Goal: Transaction & Acquisition: Purchase product/service

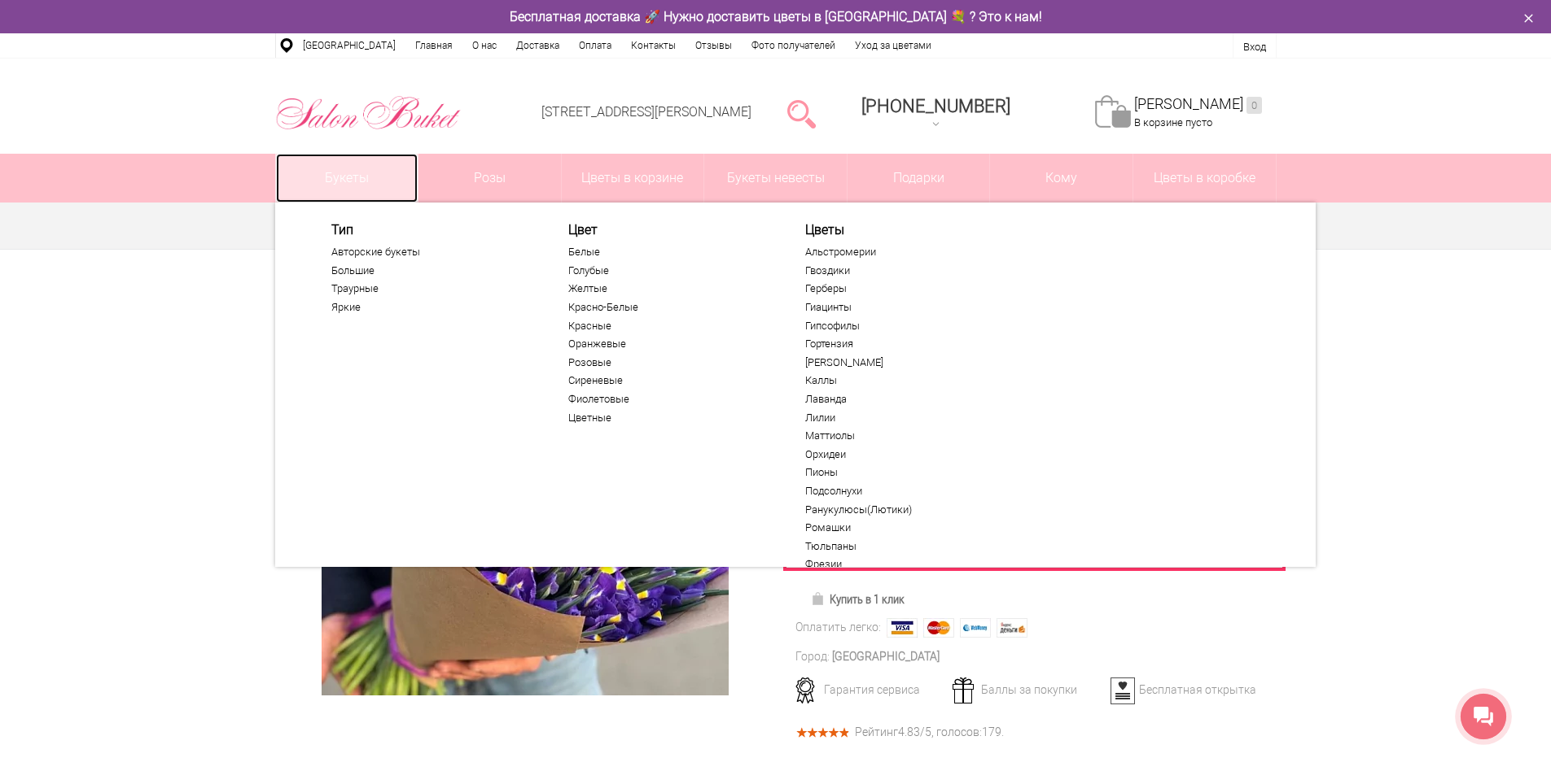
click at [382, 193] on link "Букеты" at bounding box center [347, 178] width 142 height 49
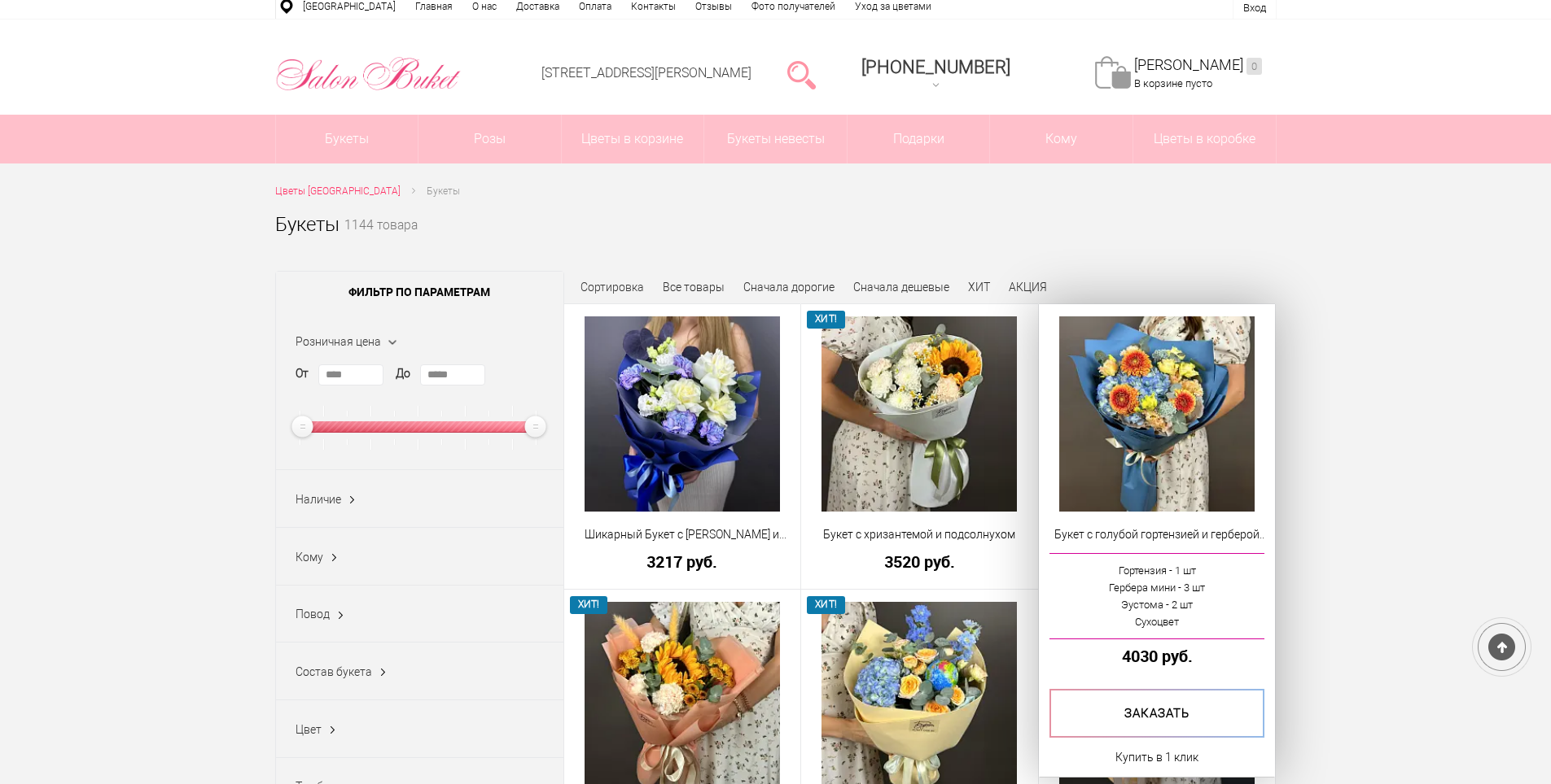
scroll to position [81, 0]
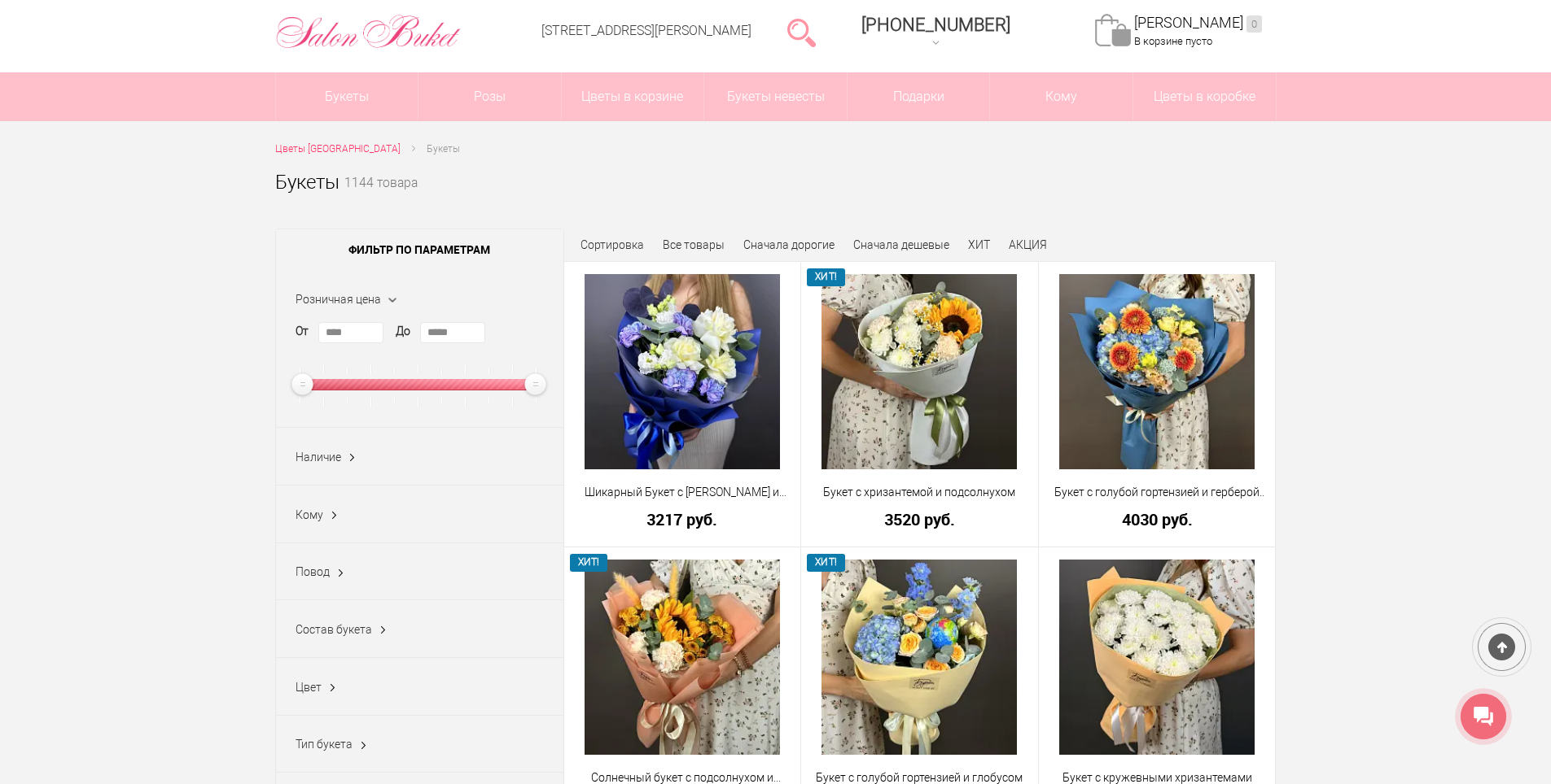
click at [328, 555] on div "Повод 23 февраля (59) 8 марта (278) 9 мая (85) 1 сентября (283) Без повода (450…" at bounding box center [419, 571] width 287 height 57
click at [332, 571] on ins at bounding box center [341, 573] width 17 height 21
click at [362, 684] on label "1 сентября (283)" at bounding box center [336, 683] width 81 height 17
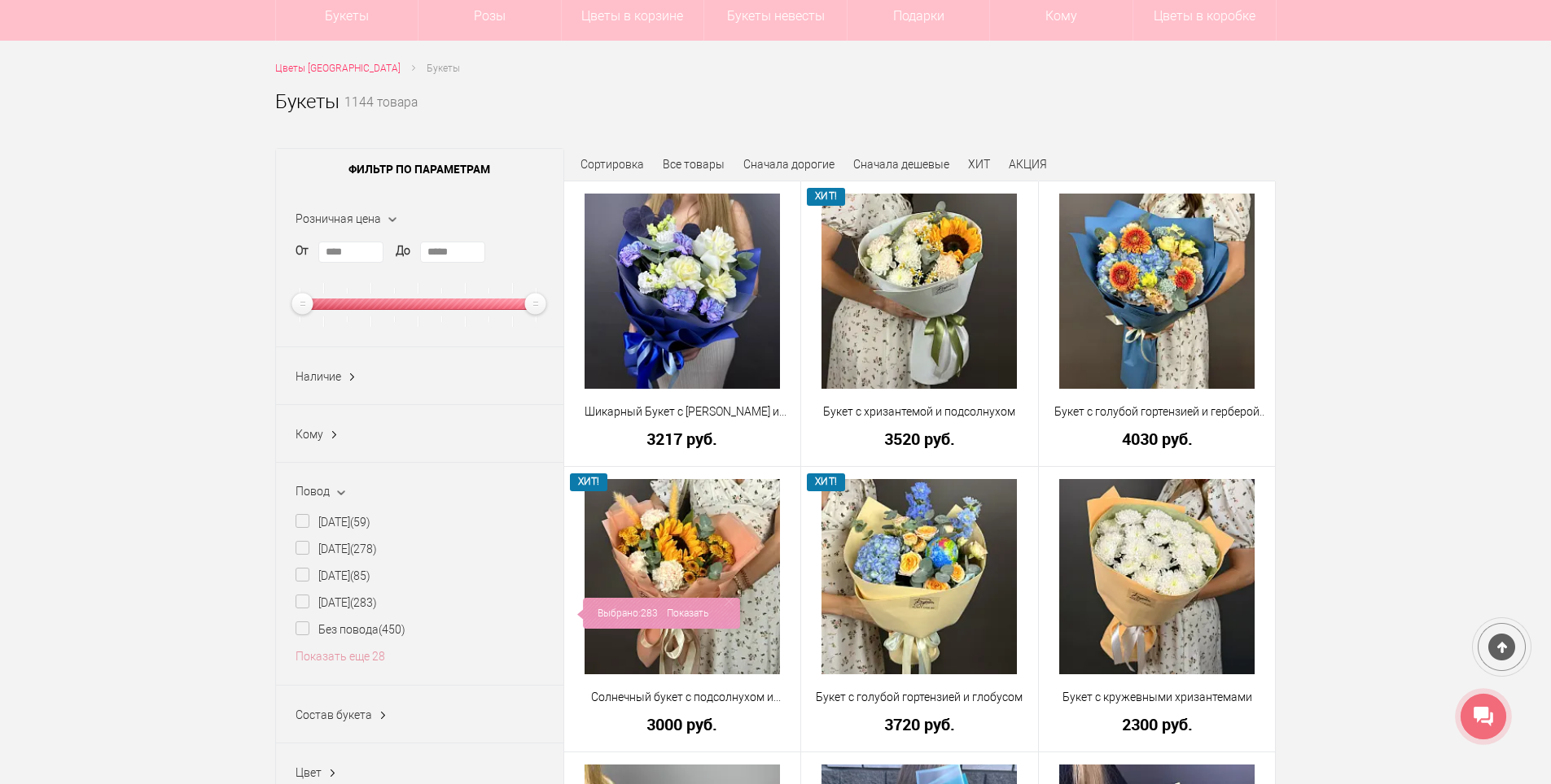
scroll to position [163, 0]
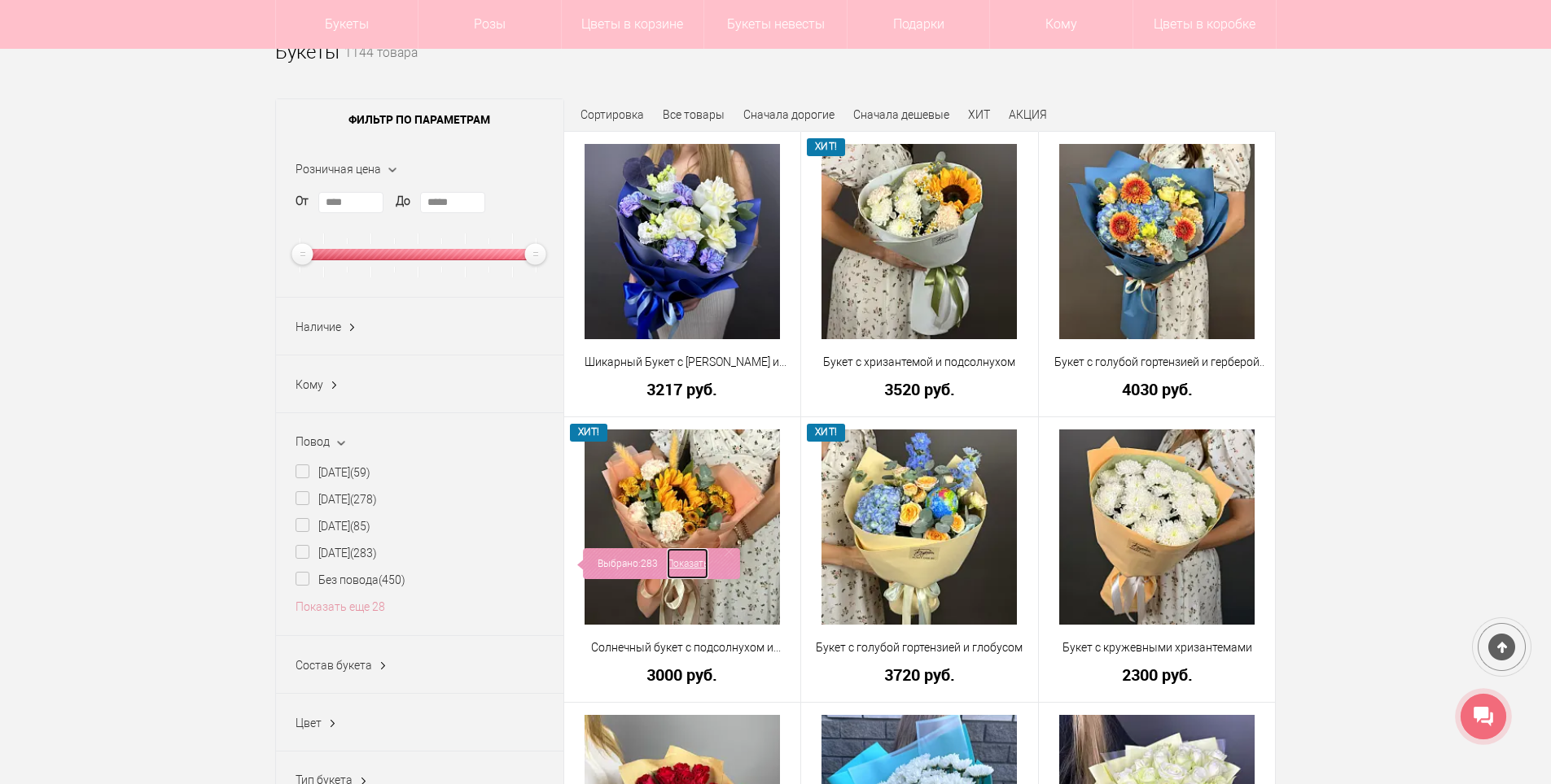
click at [708, 554] on link "Показать" at bounding box center [687, 564] width 41 height 31
click at [700, 561] on link "Показать" at bounding box center [687, 564] width 41 height 31
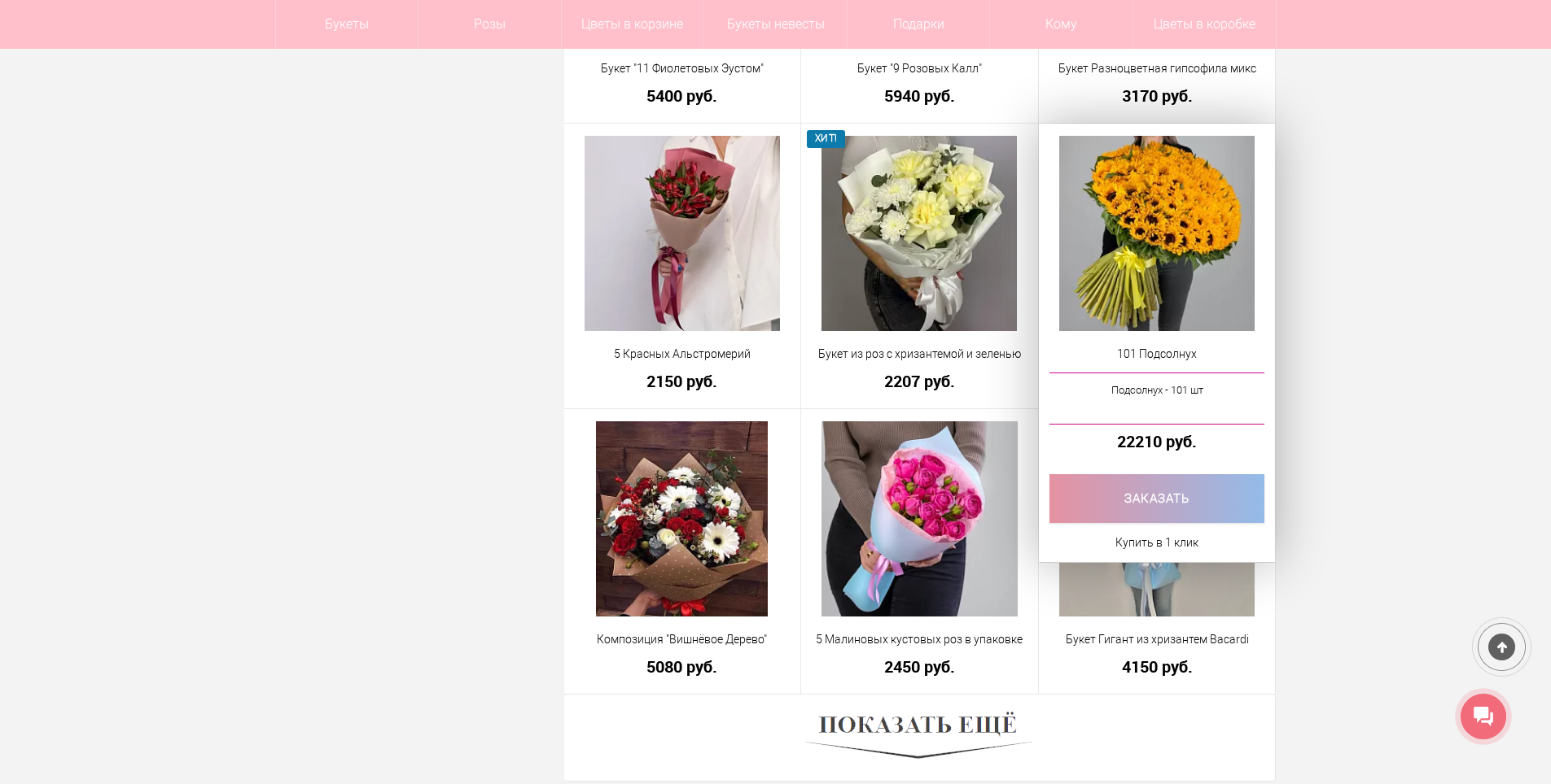
scroll to position [4474, 0]
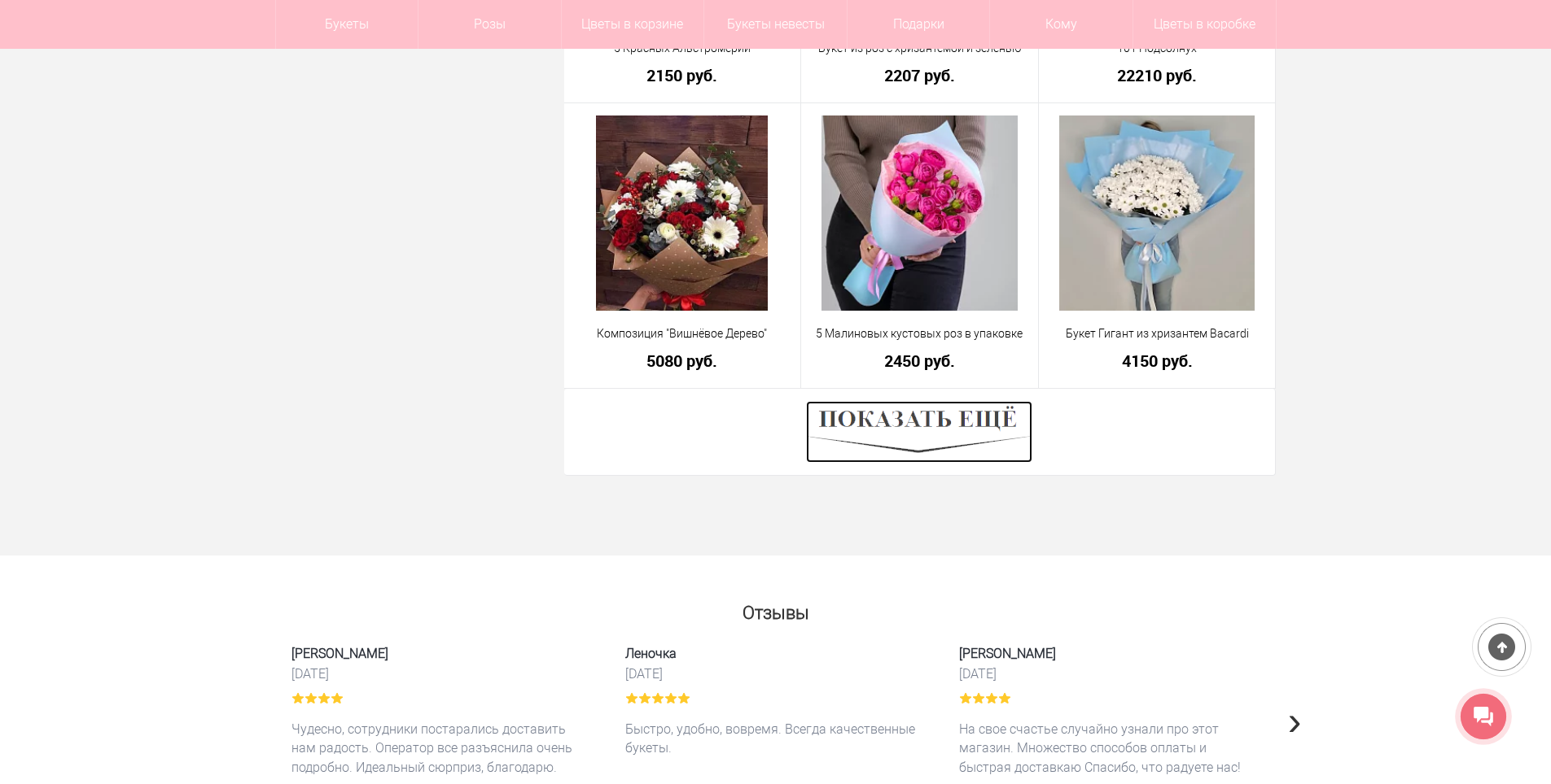
click at [921, 422] on img at bounding box center [919, 432] width 226 height 62
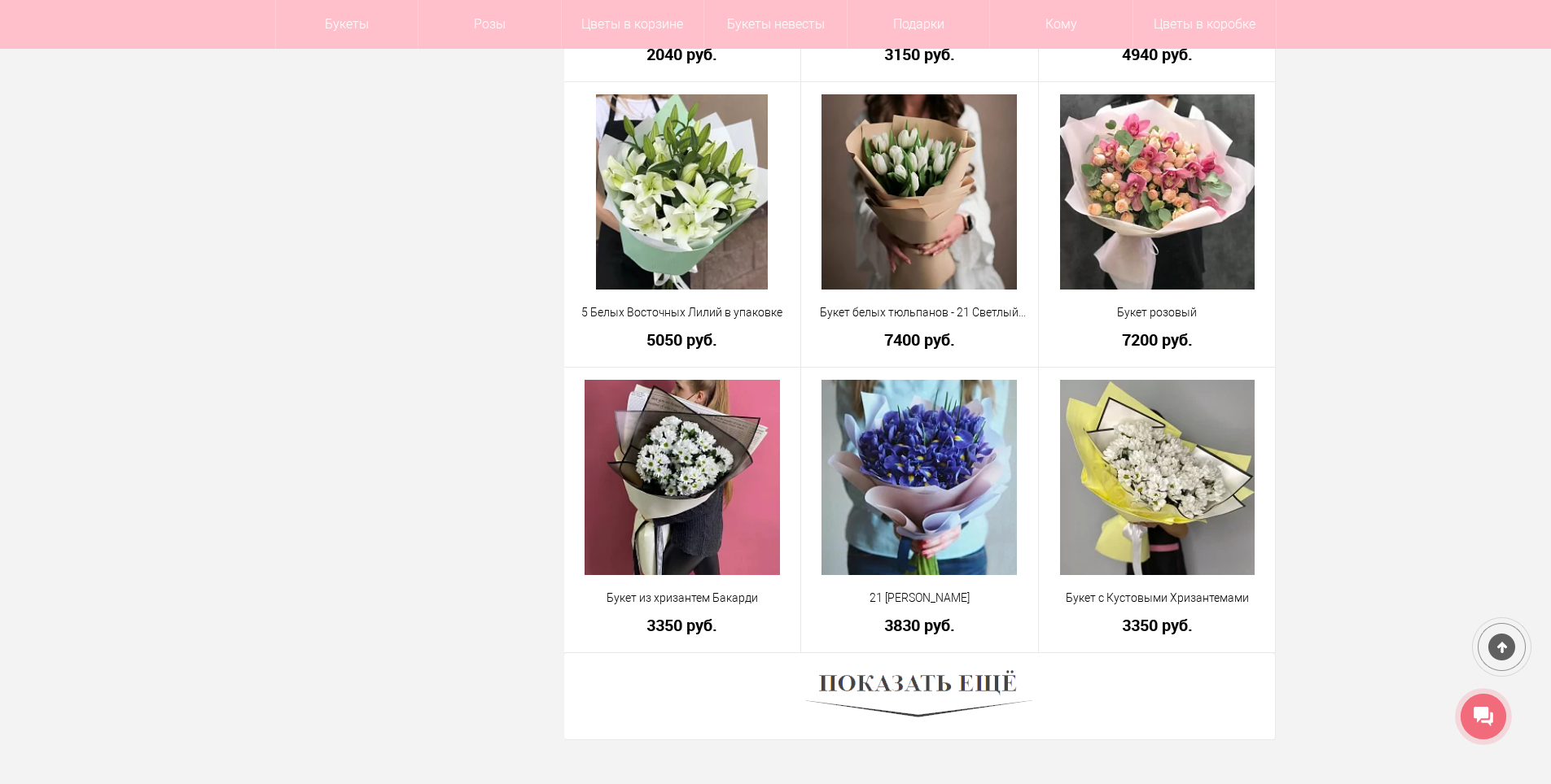
scroll to position [9112, 0]
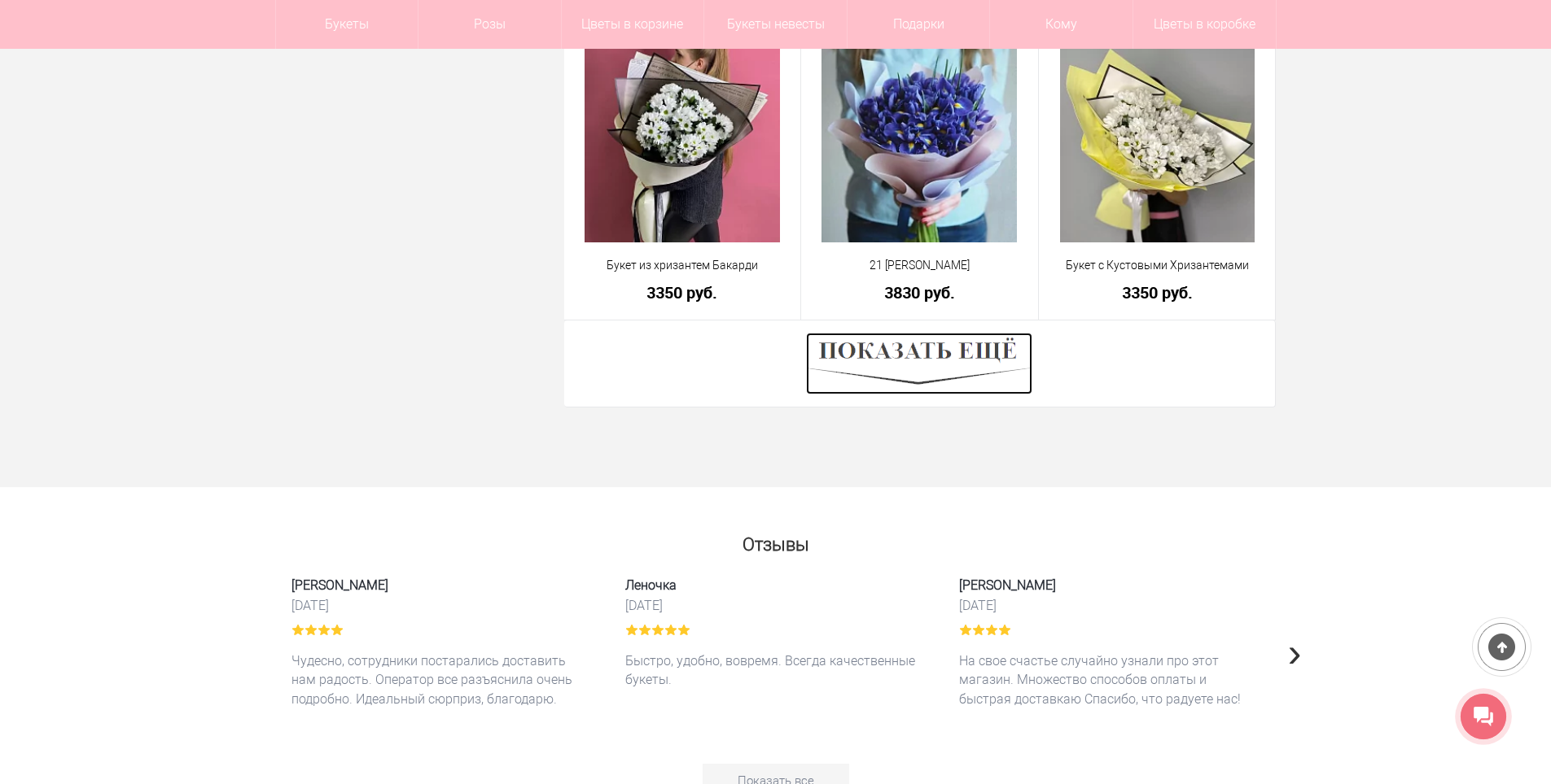
click at [933, 353] on img at bounding box center [919, 364] width 226 height 62
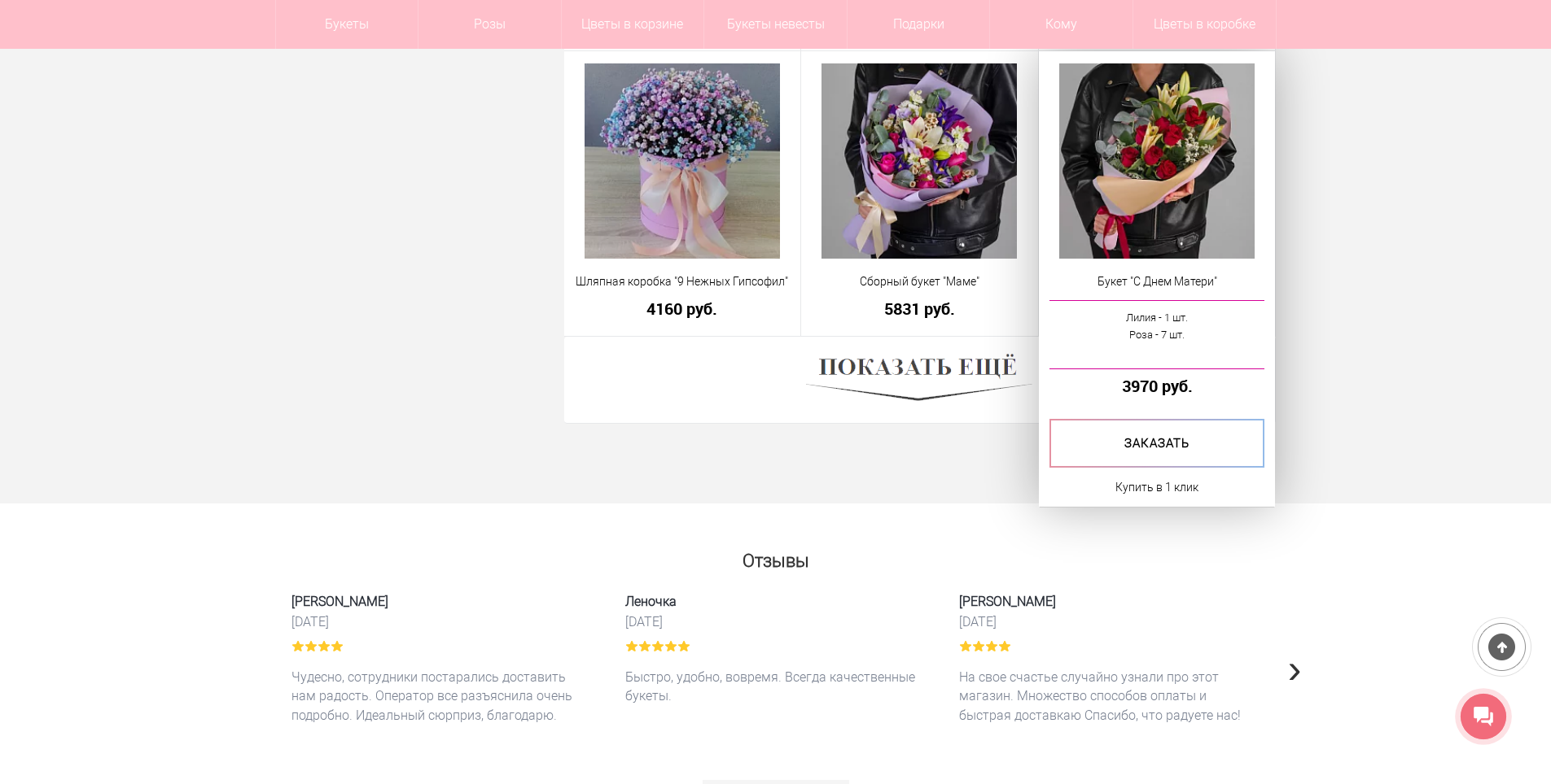
scroll to position [13668, 0]
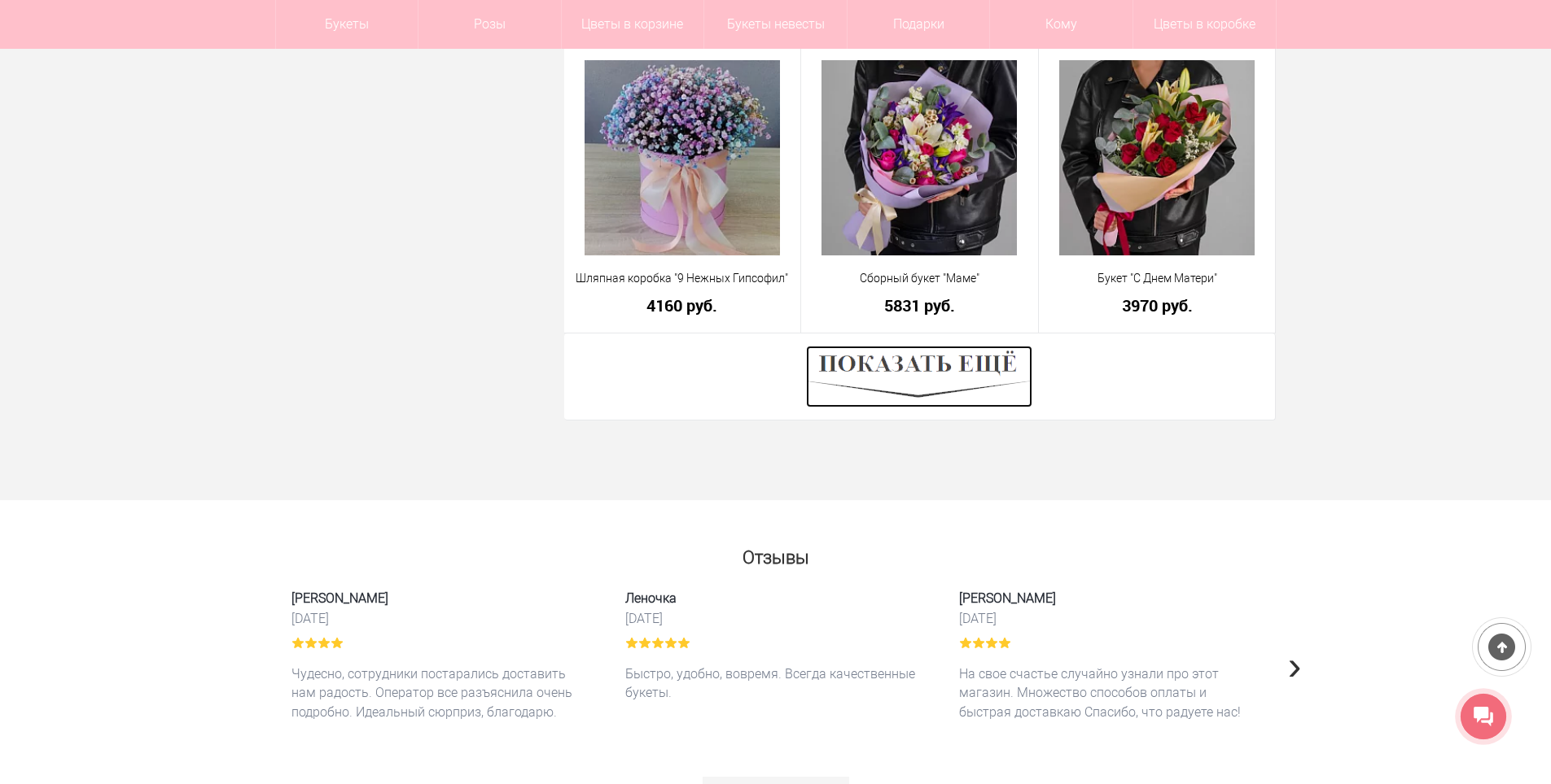
click at [954, 378] on img at bounding box center [919, 376] width 226 height 62
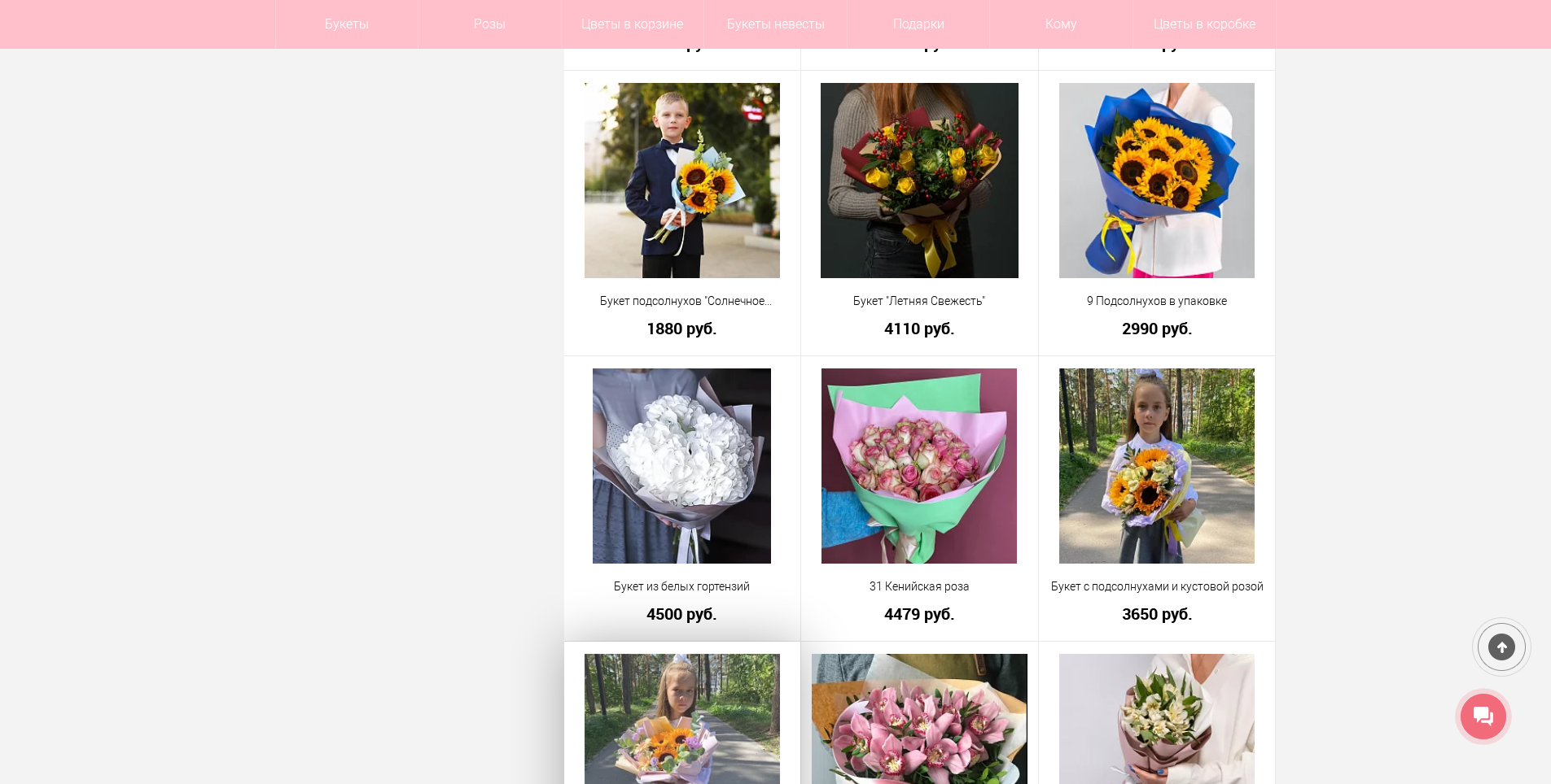
scroll to position [6834, 0]
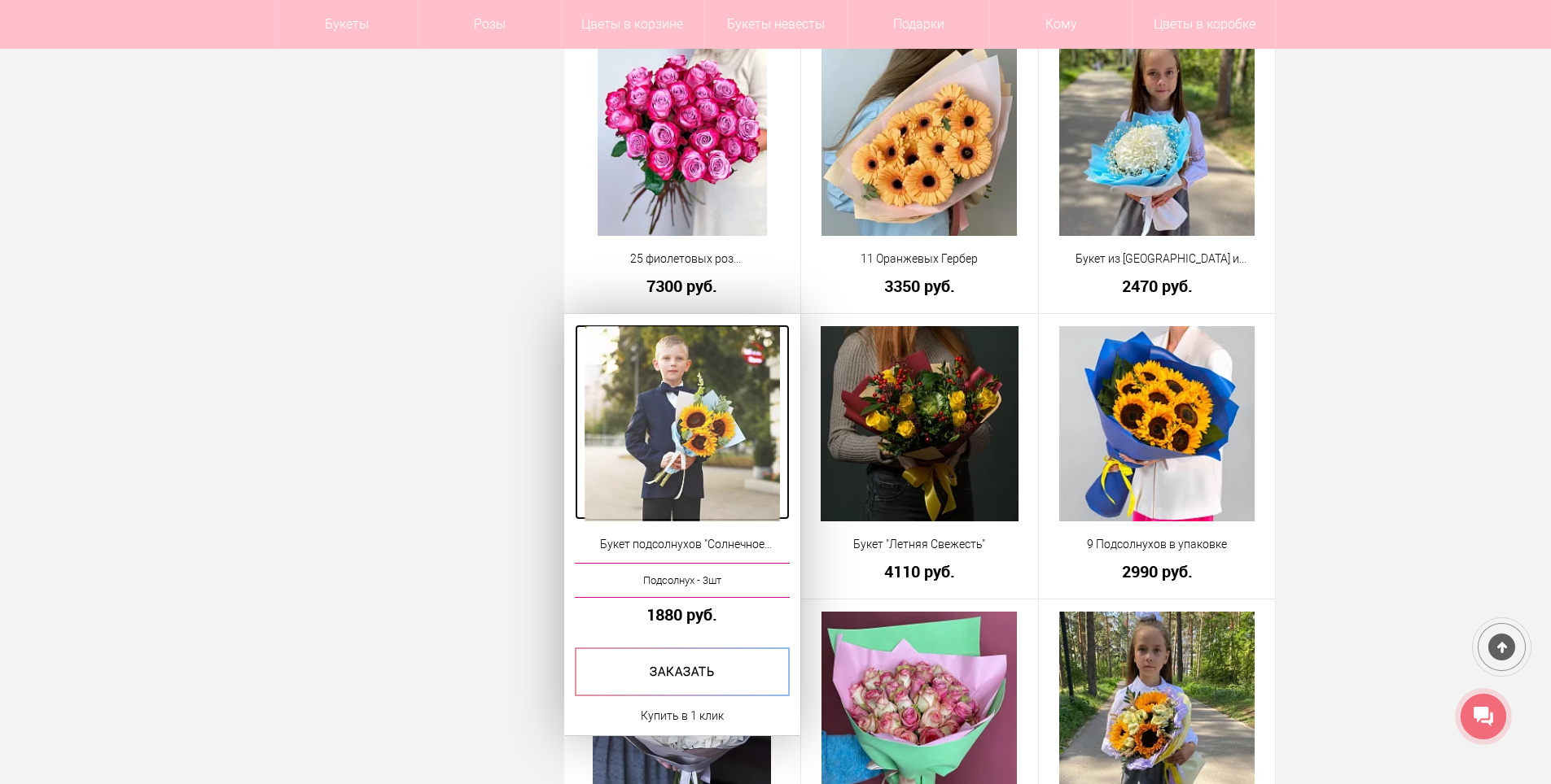
click at [709, 424] on img at bounding box center [682, 424] width 195 height 195
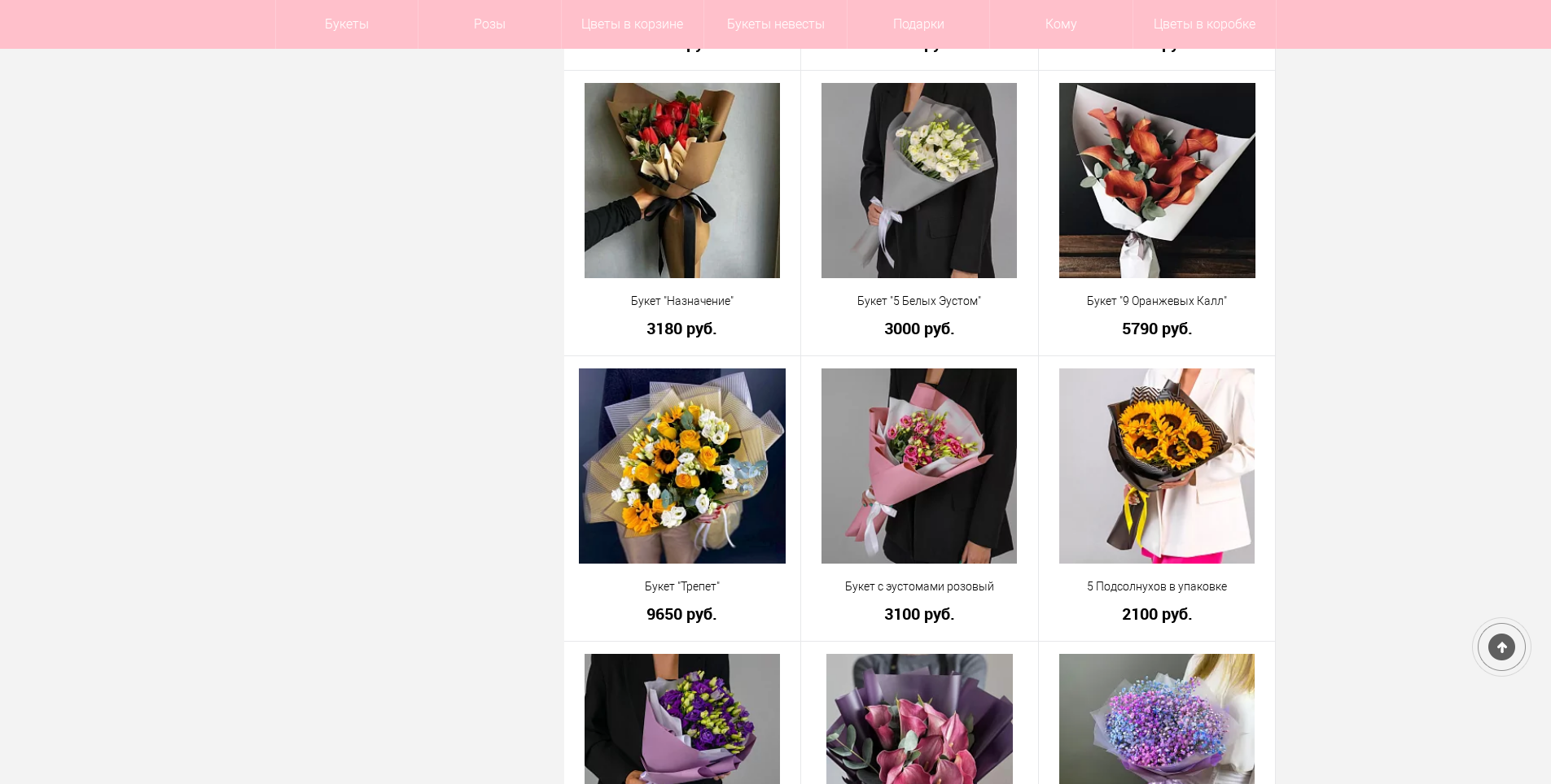
scroll to position [3344, 0]
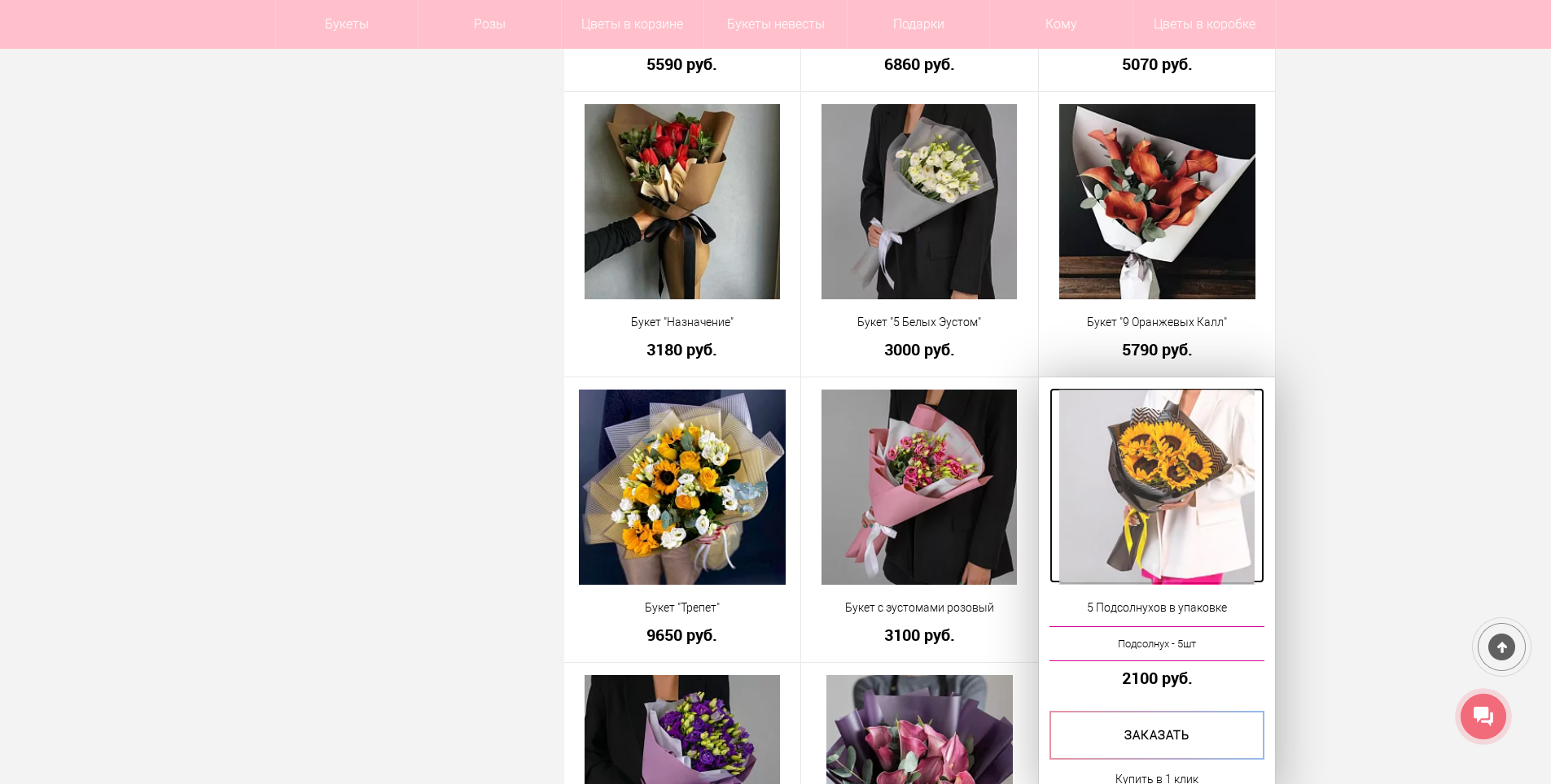
click at [1176, 454] on img at bounding box center [1156, 487] width 195 height 195
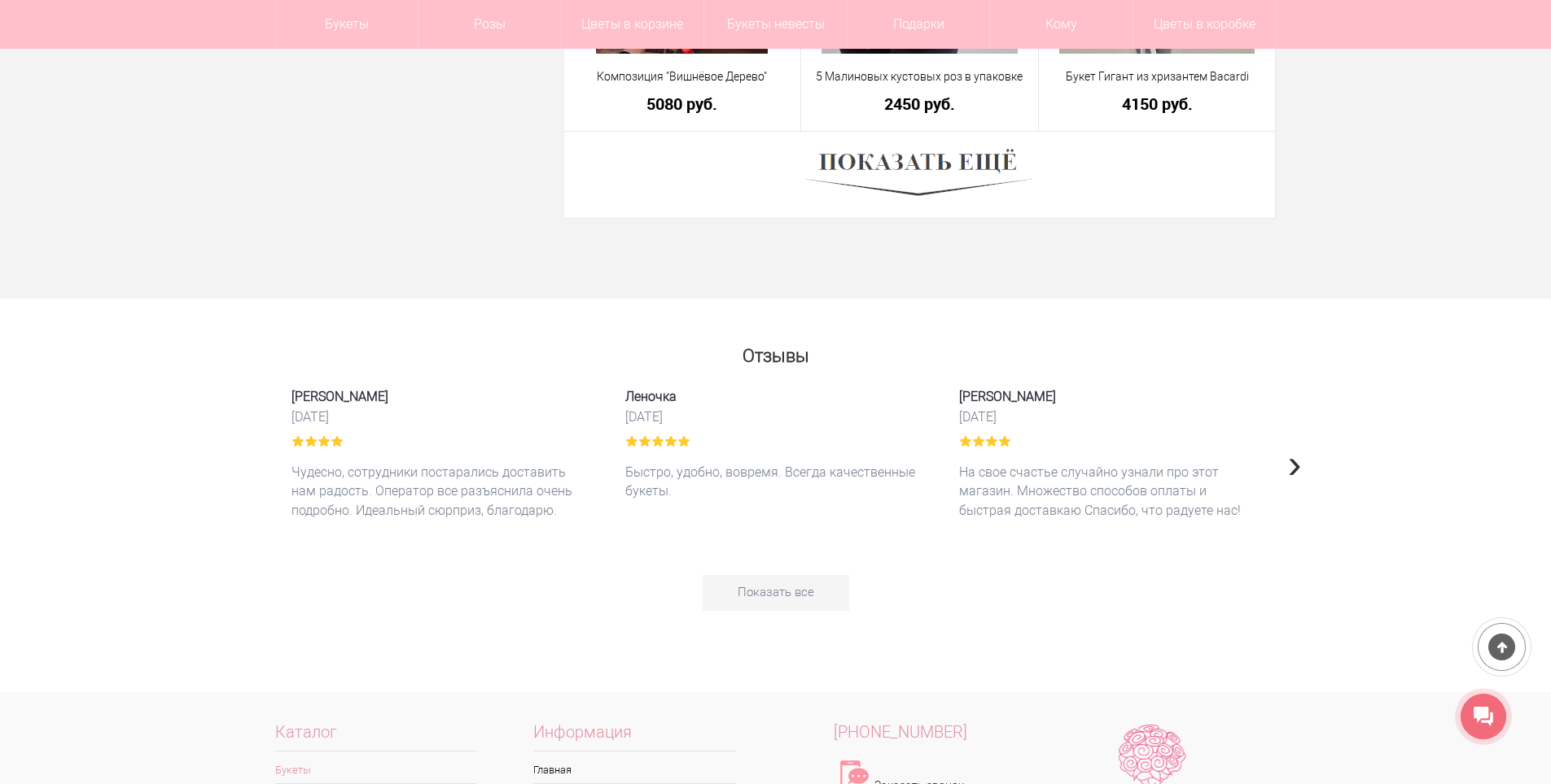
scroll to position [4483, 0]
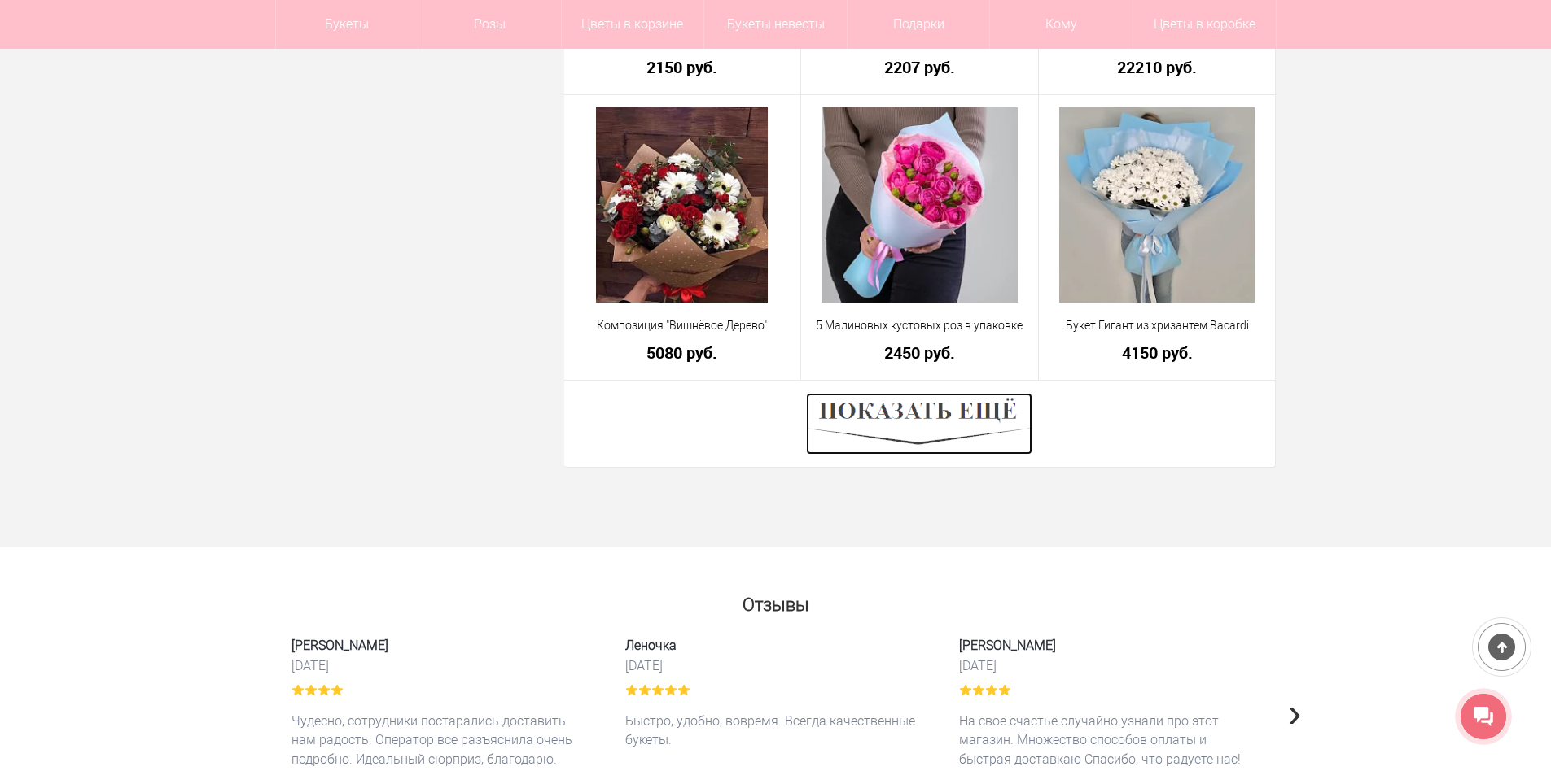
click at [916, 415] on img at bounding box center [919, 424] width 226 height 62
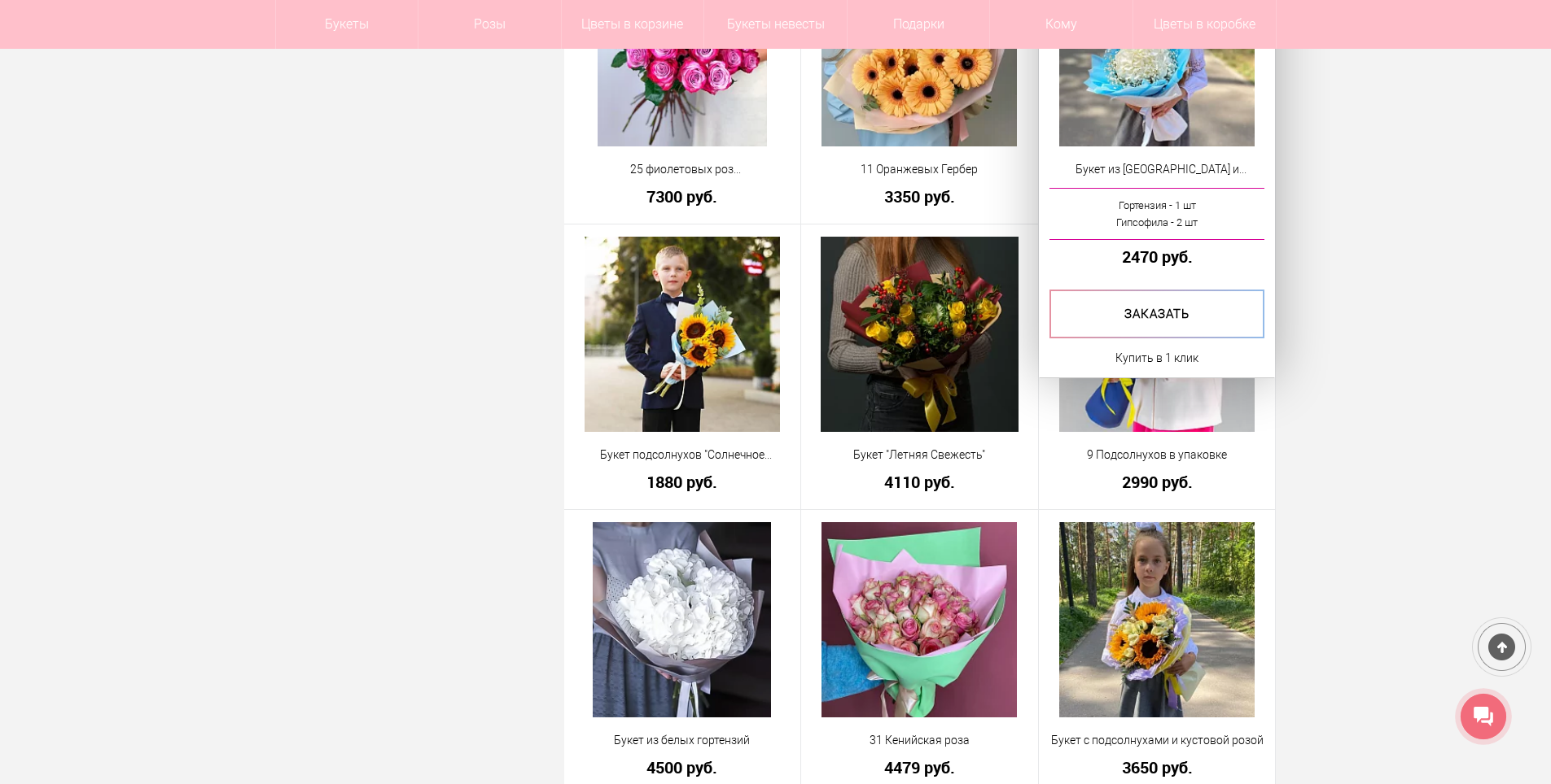
scroll to position [6760, 0]
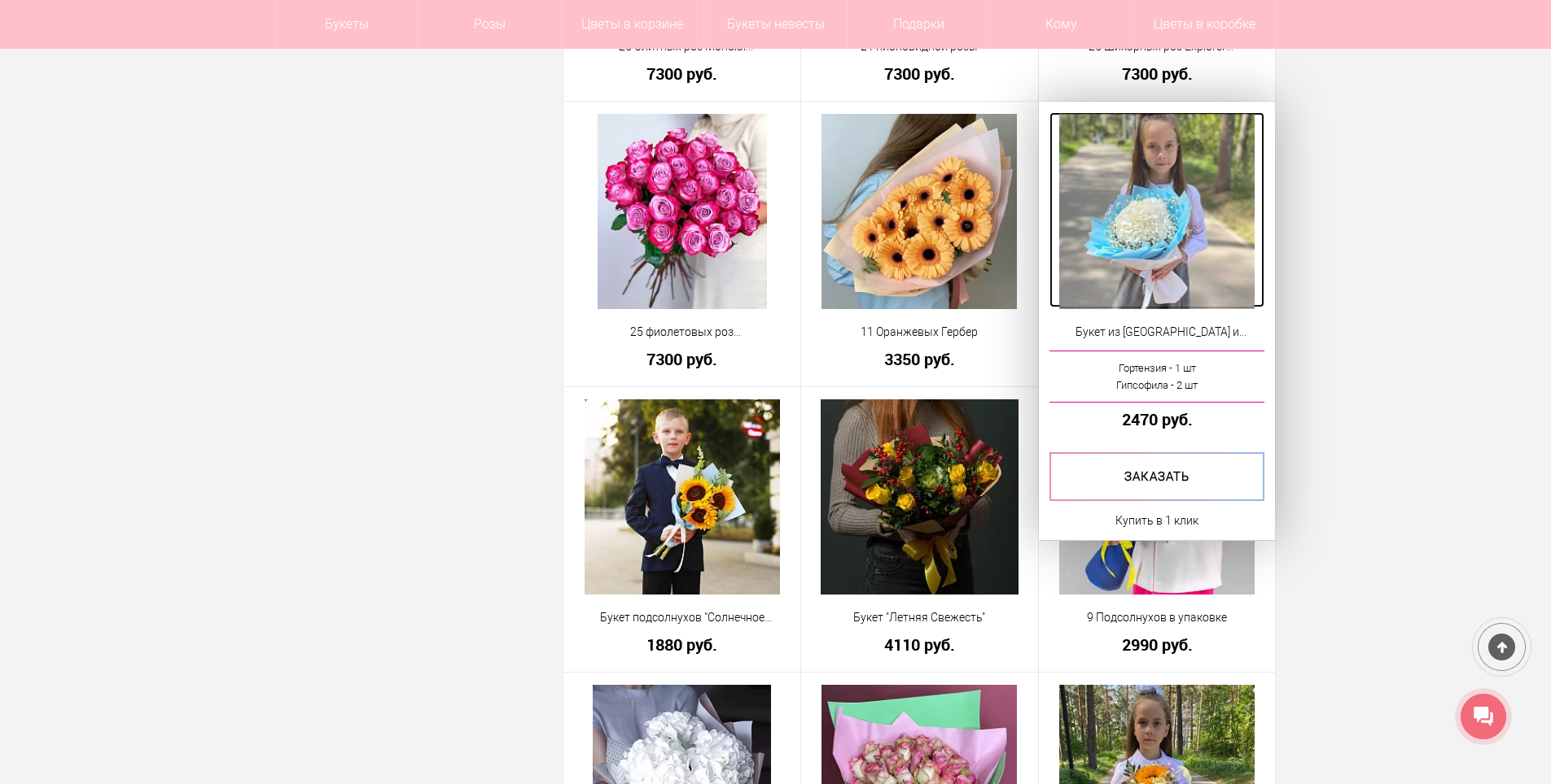
click at [1109, 219] on img at bounding box center [1156, 211] width 195 height 195
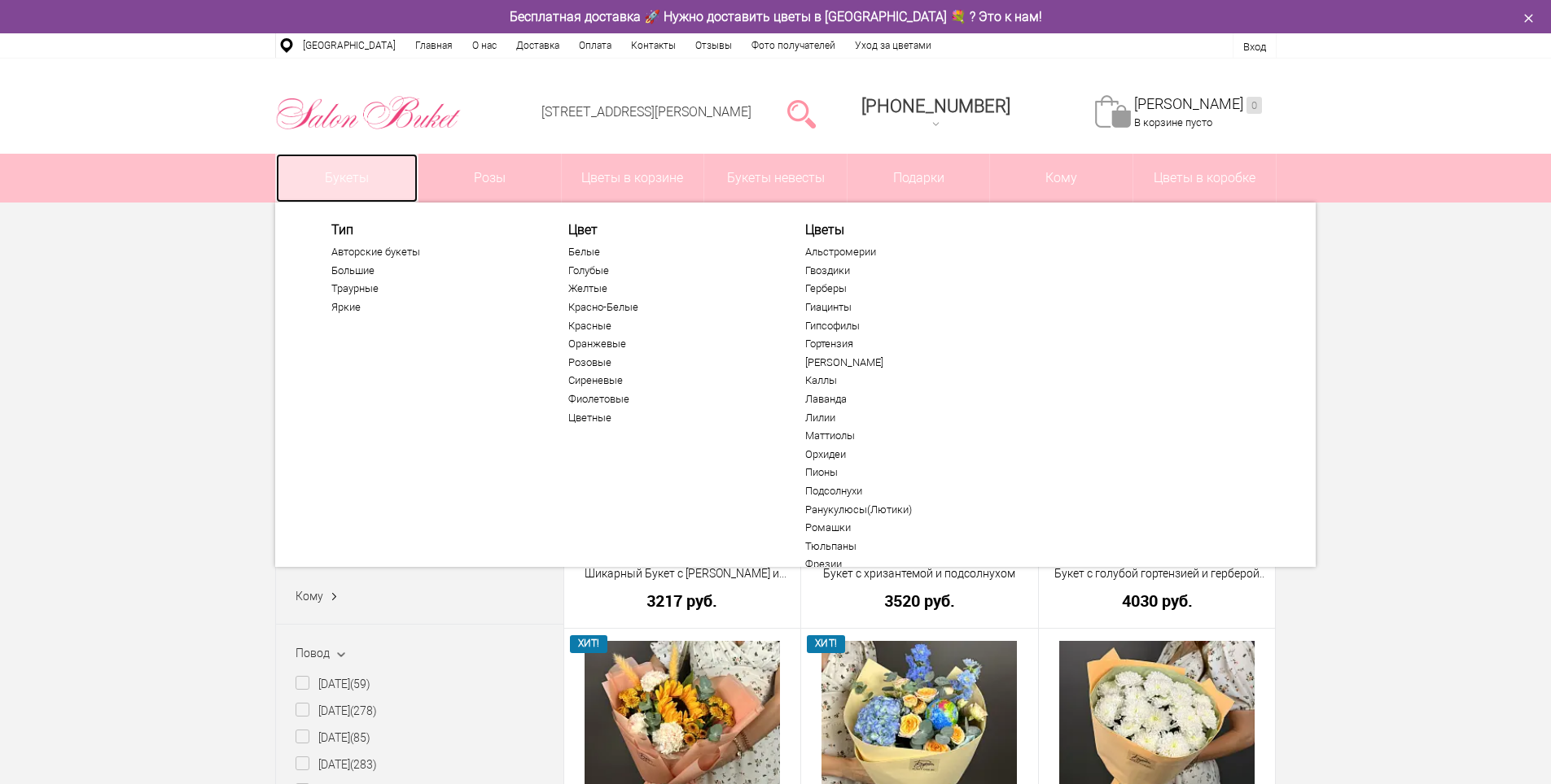
click at [352, 184] on link "Букеты" at bounding box center [347, 178] width 142 height 49
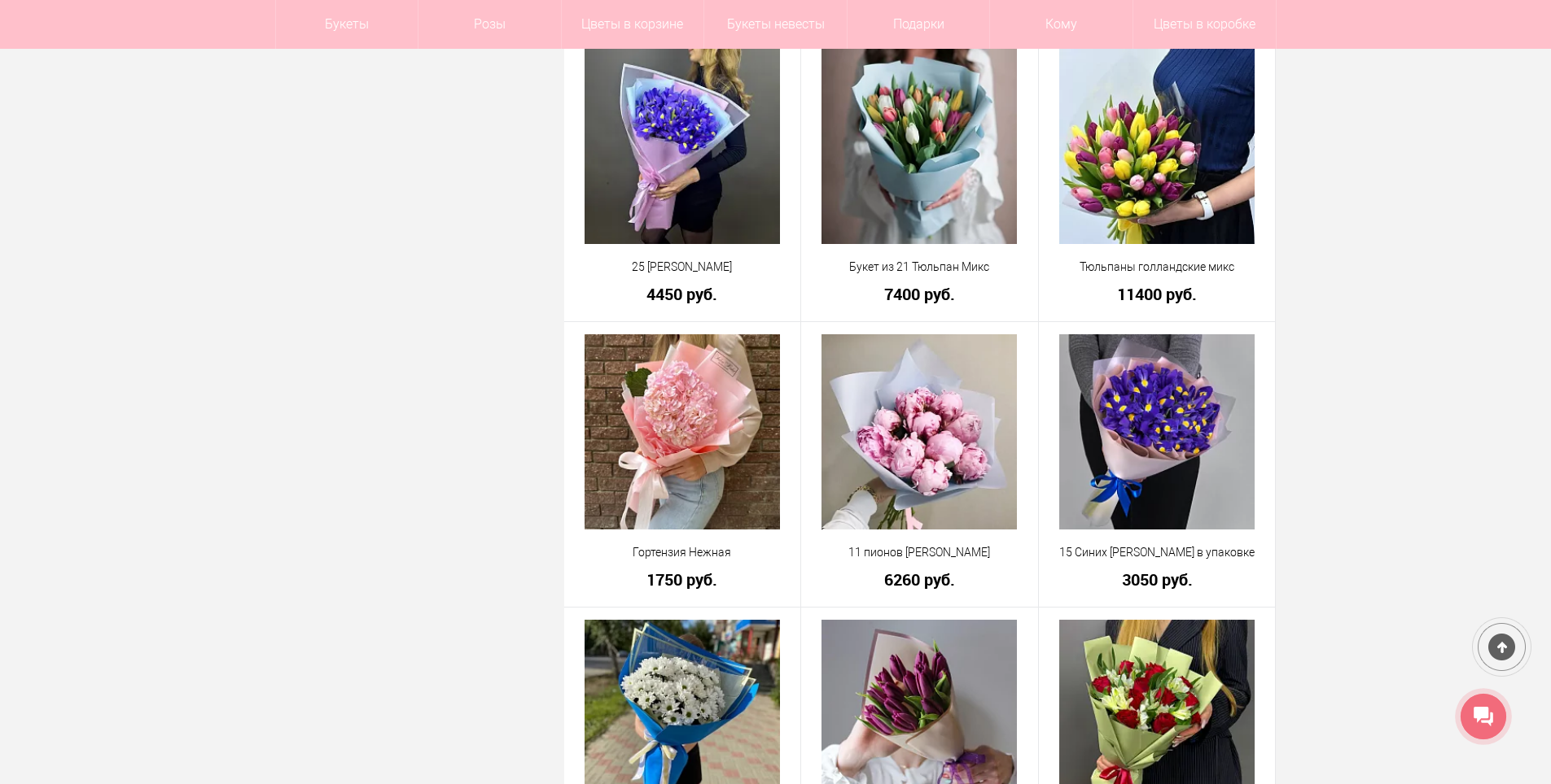
scroll to position [4393, 0]
